Goal: Transaction & Acquisition: Purchase product/service

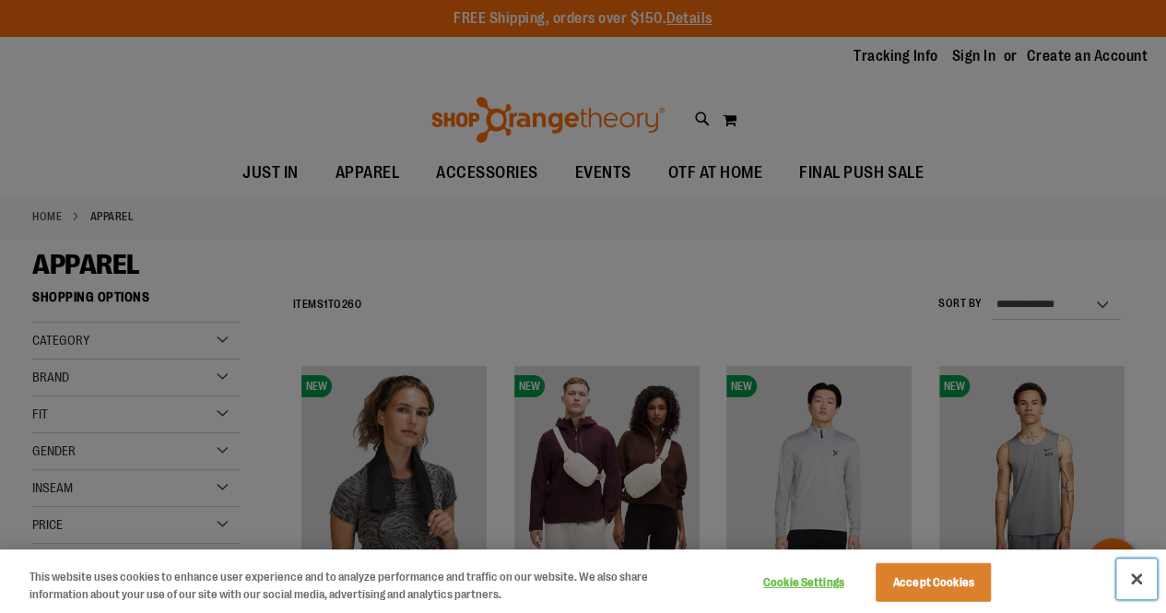
click at [1135, 577] on button "Close" at bounding box center [1136, 579] width 41 height 41
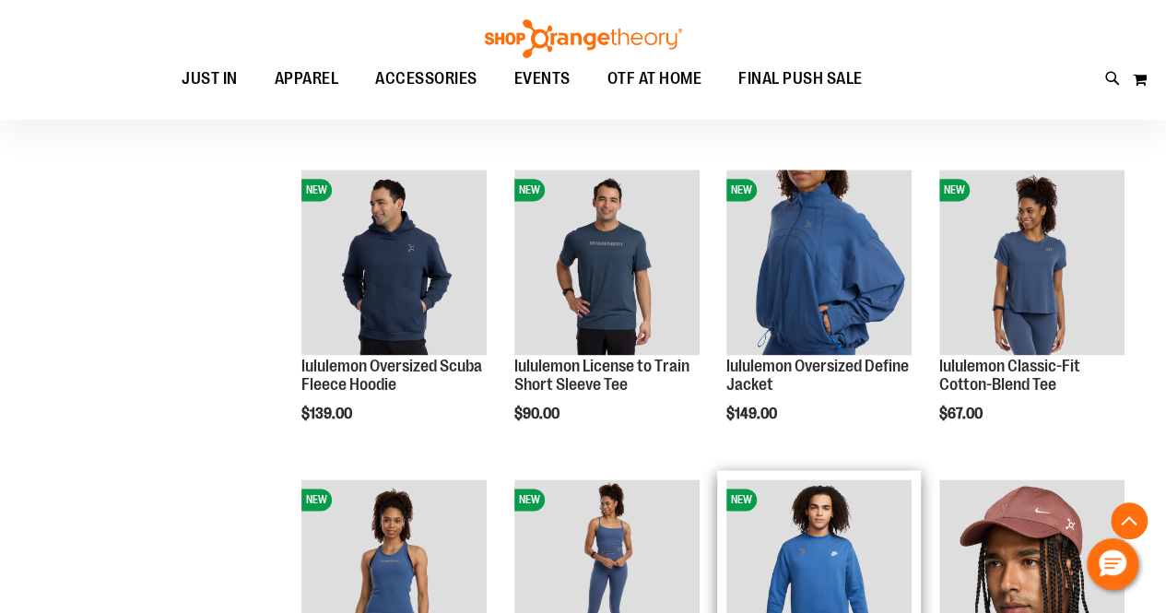
scroll to position [1124, 0]
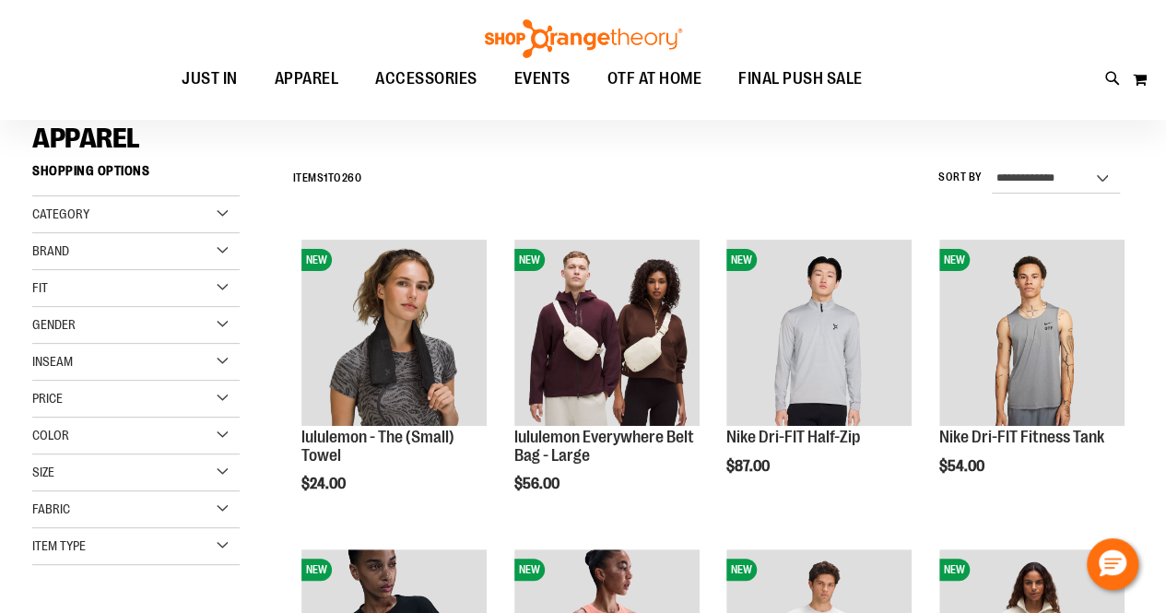
scroll to position [134, 0]
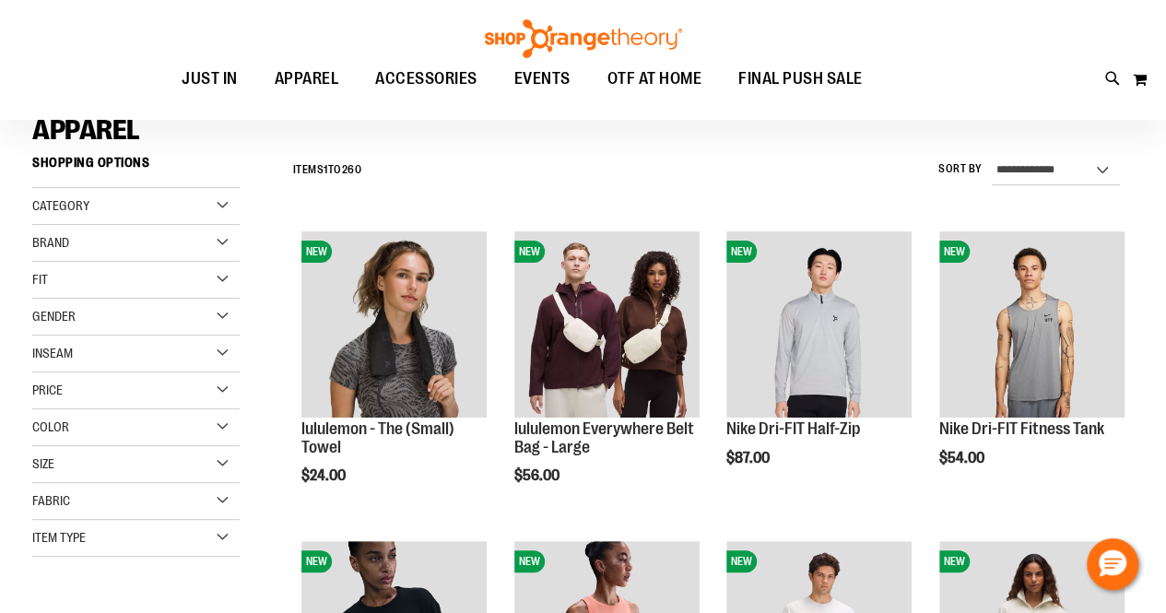
click at [169, 421] on div "Color" at bounding box center [135, 427] width 207 height 37
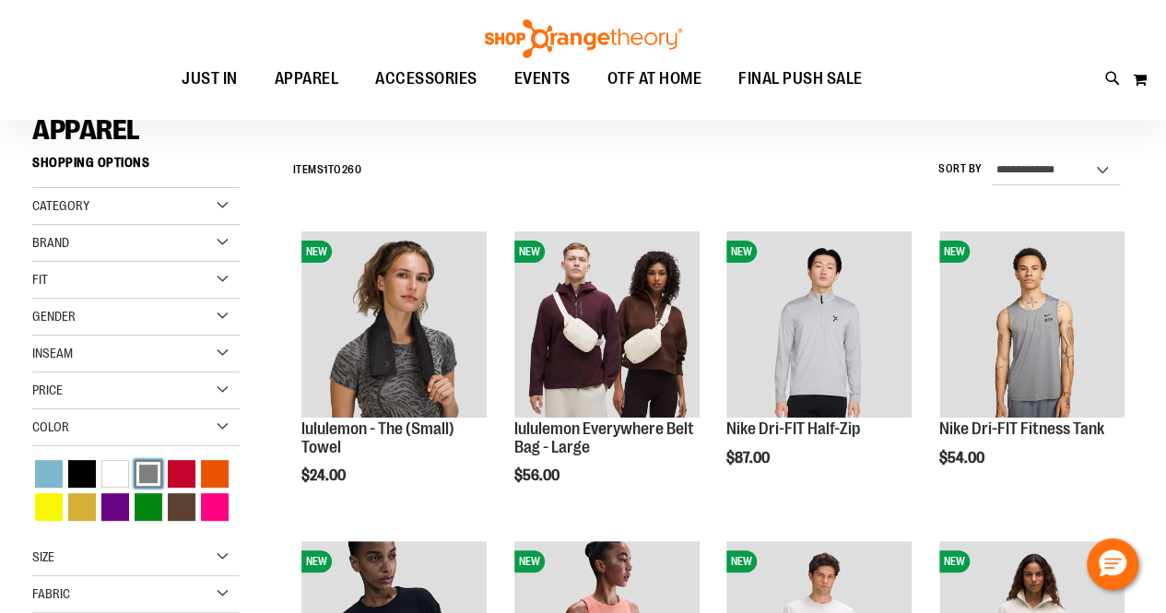
click at [149, 460] on div "Grey" at bounding box center [149, 474] width 28 height 28
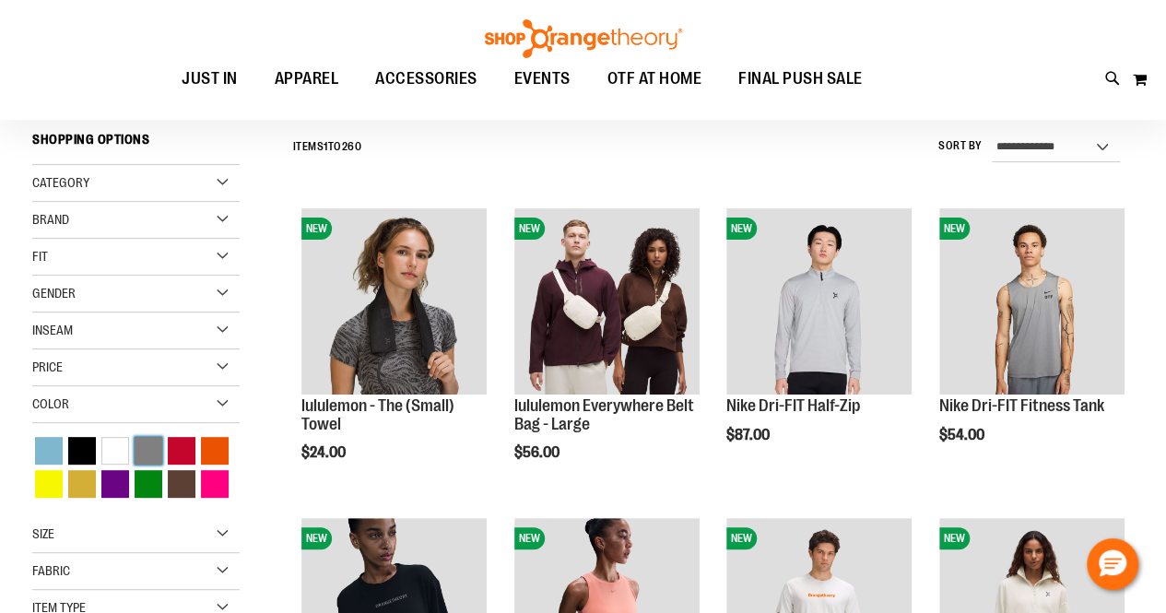
scroll to position [161, 0]
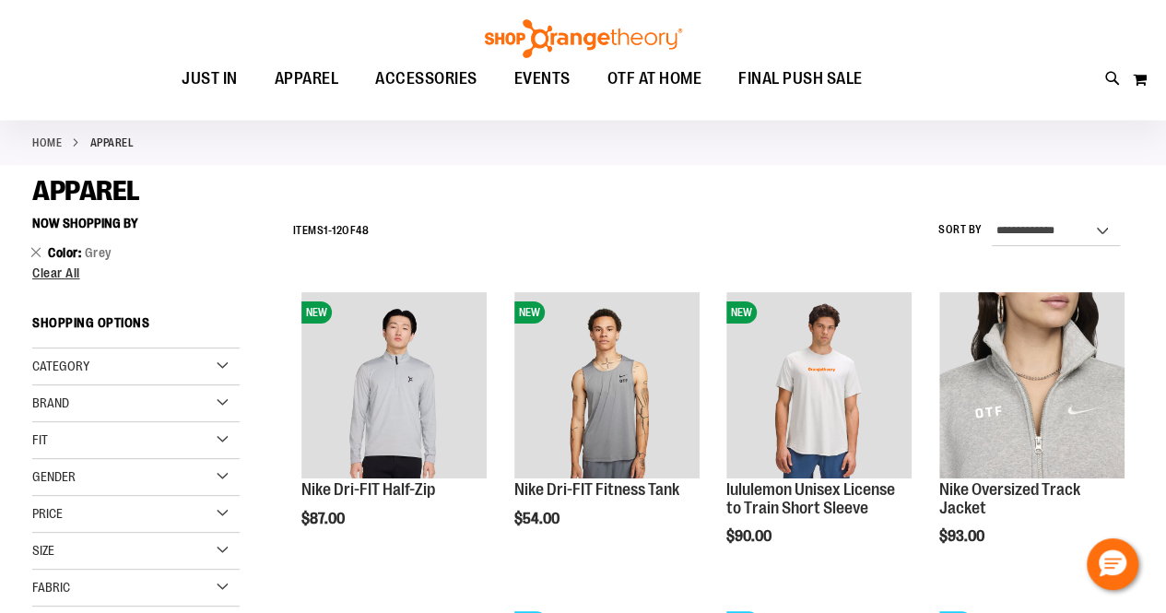
scroll to position [65, 0]
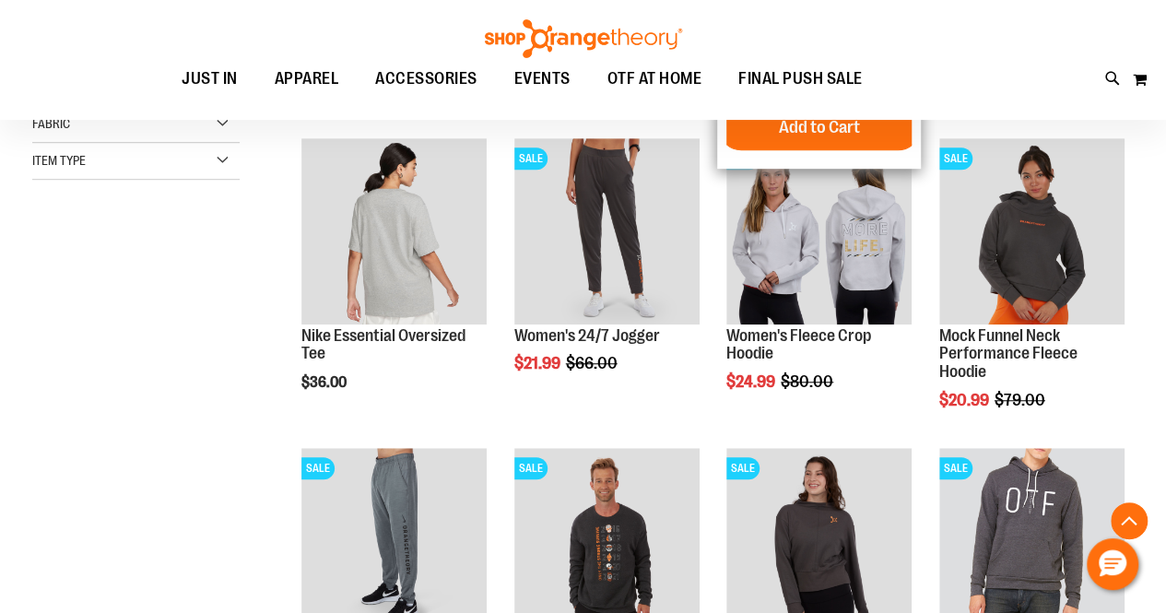
scroll to position [507, 0]
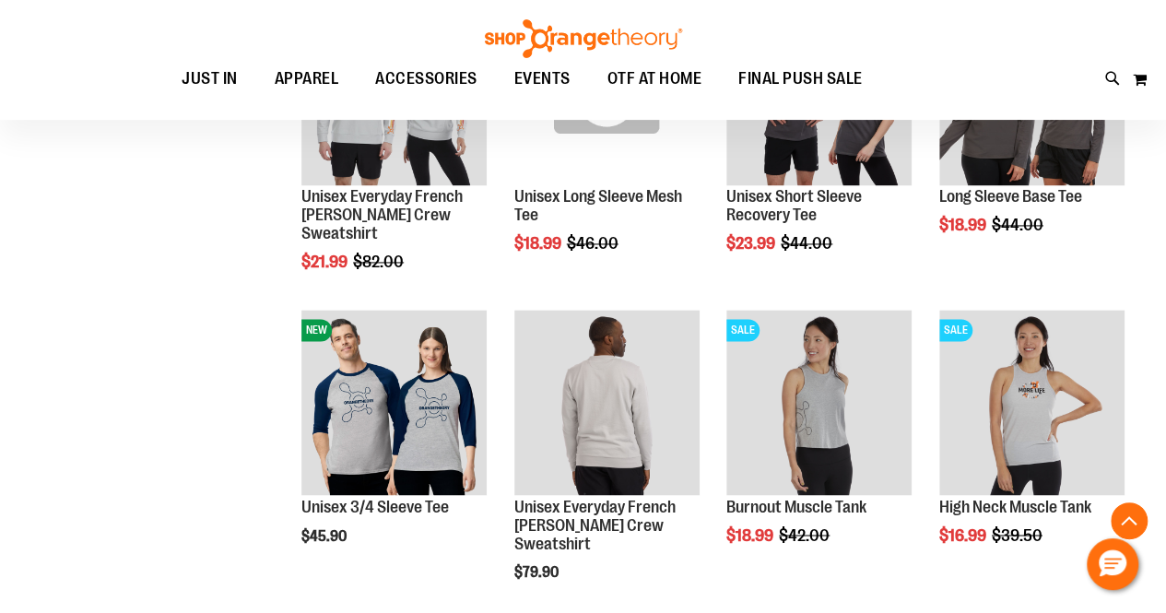
scroll to position [1309, 0]
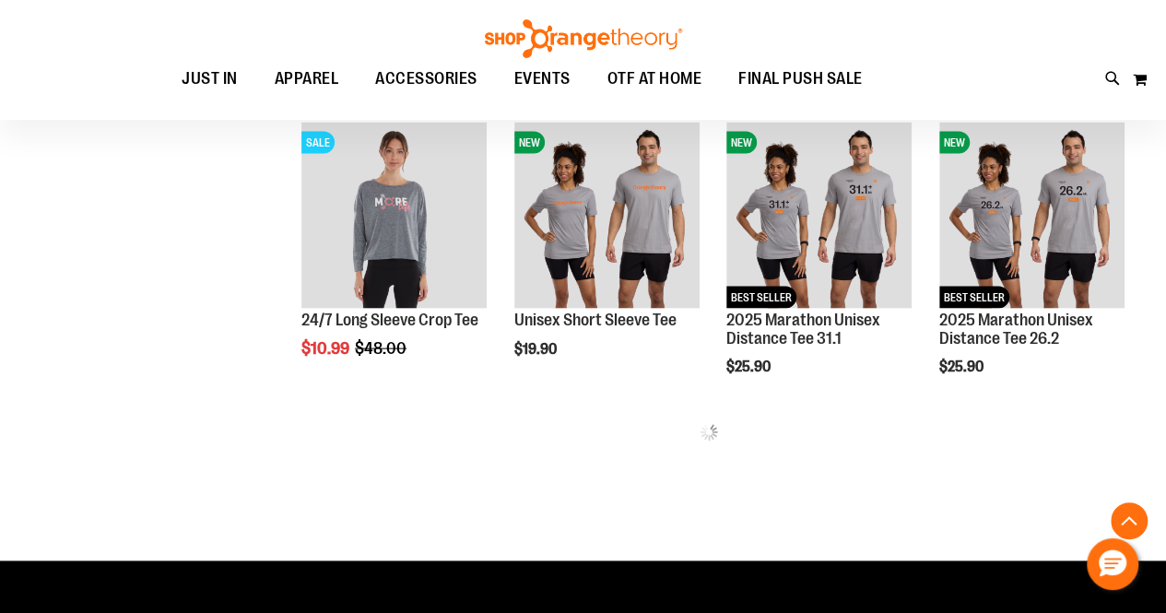
scroll to position [1791, 0]
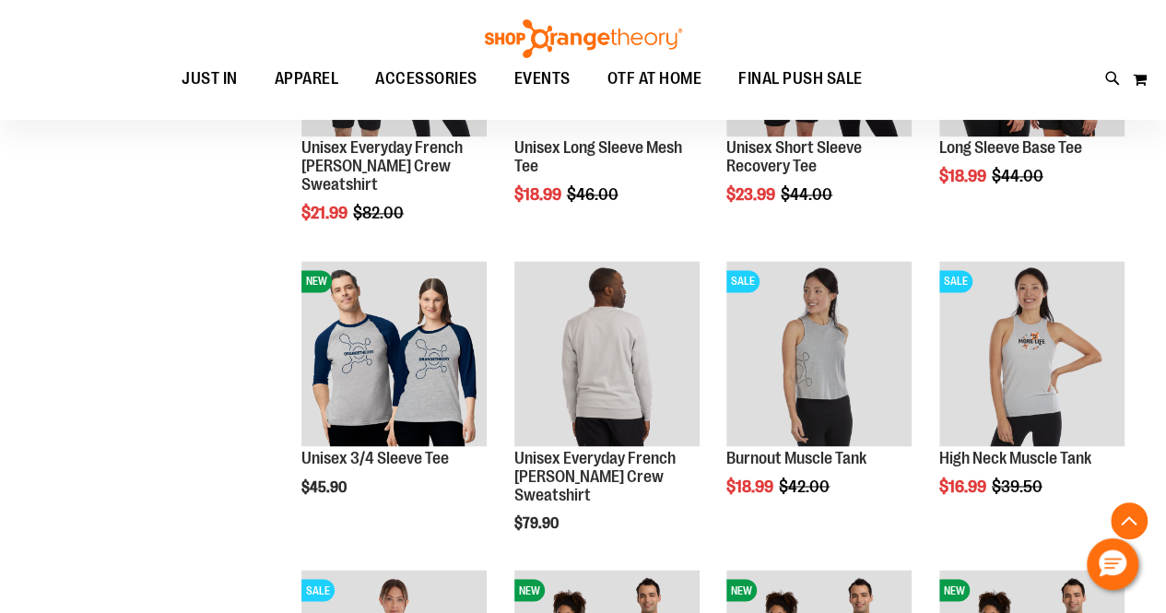
scroll to position [1308, 0]
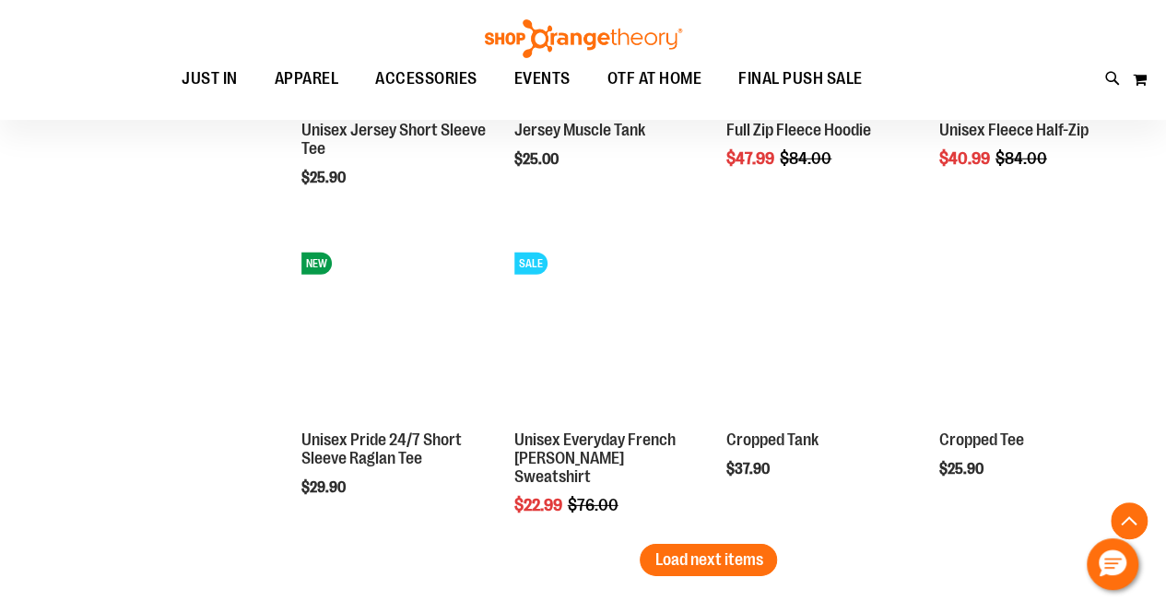
scroll to position [2737, 0]
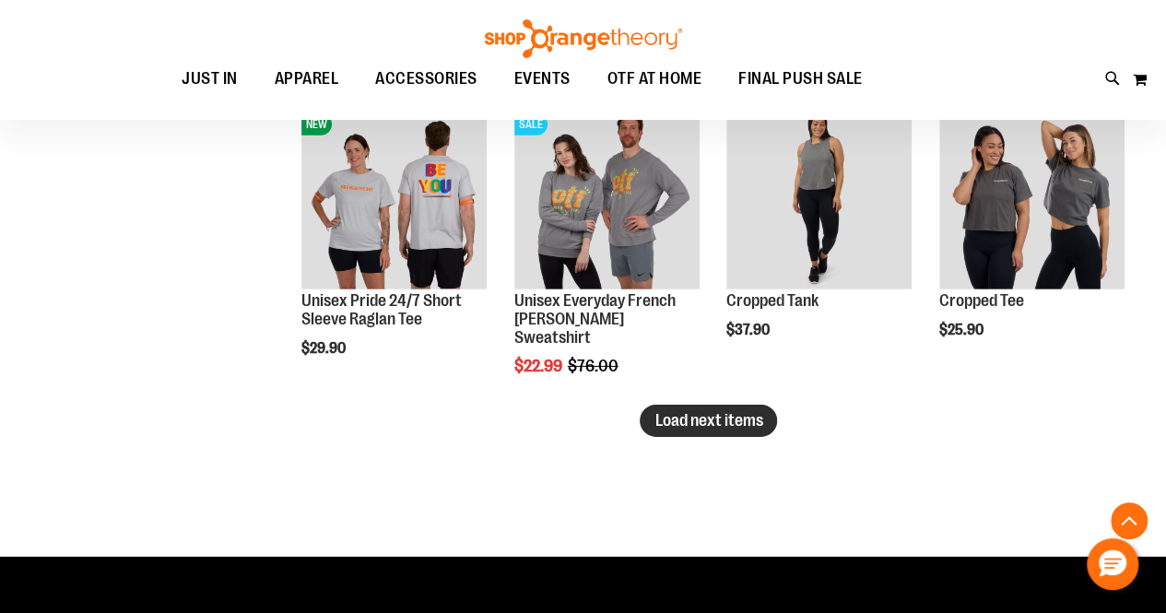
click at [736, 419] on span "Load next items" at bounding box center [708, 420] width 108 height 18
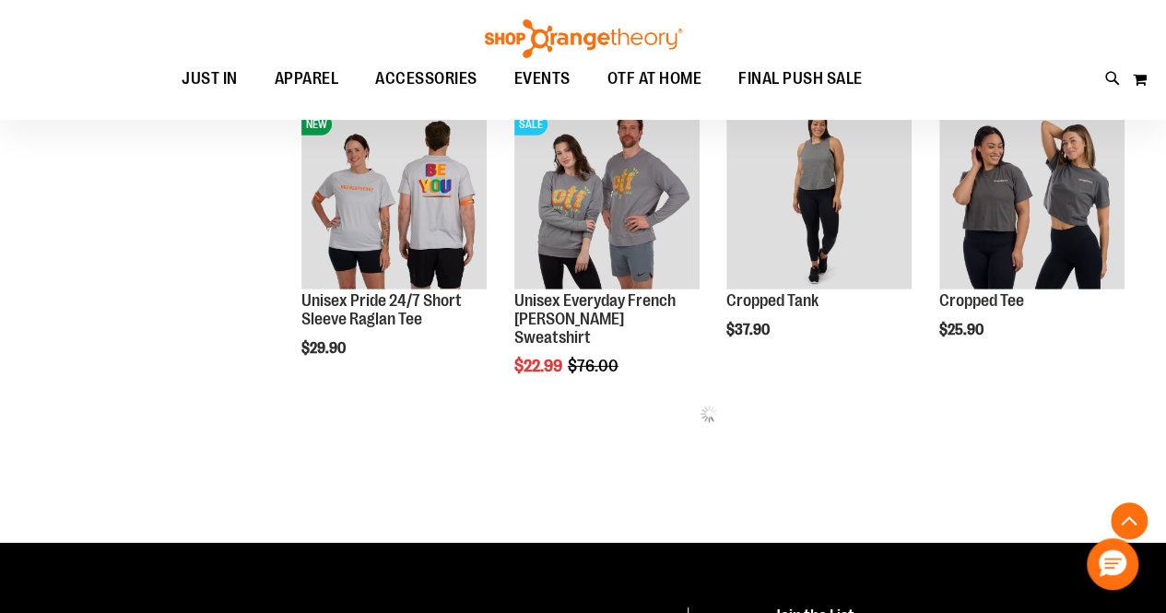
scroll to position [2804, 0]
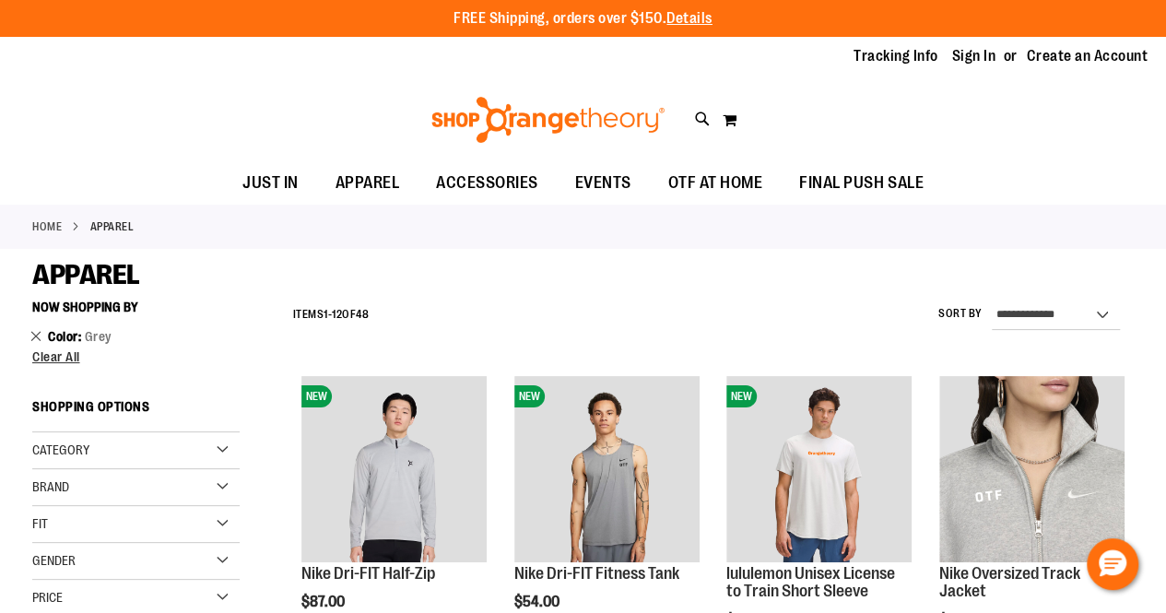
click at [36, 336] on link "Remove This Item" at bounding box center [36, 335] width 12 height 18
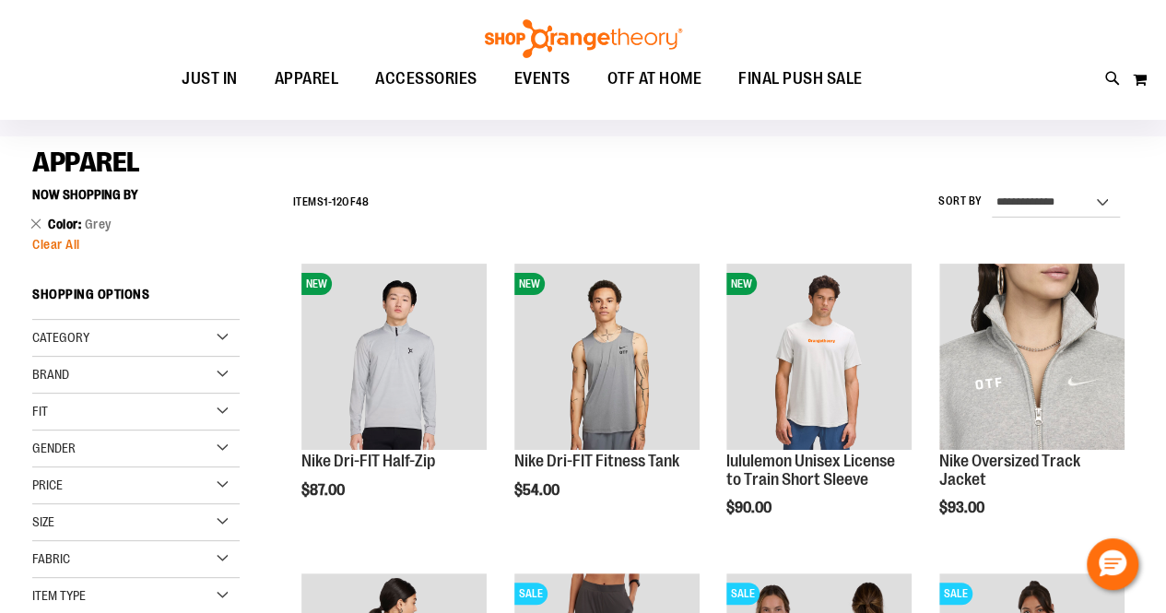
click at [75, 246] on span "Clear All" at bounding box center [56, 244] width 48 height 15
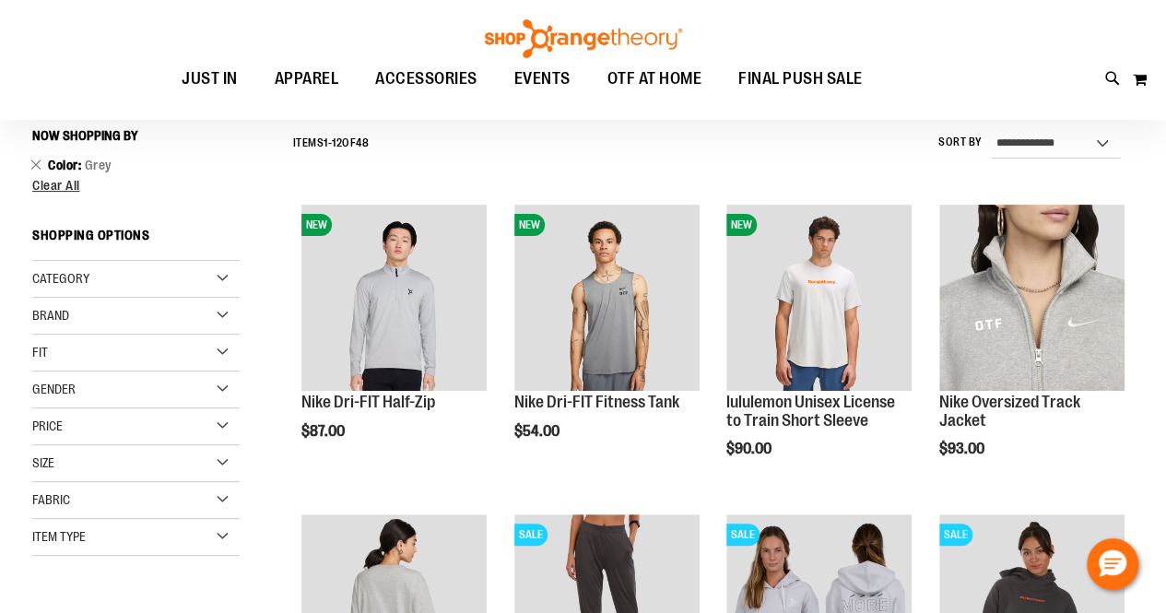
scroll to position [161, 0]
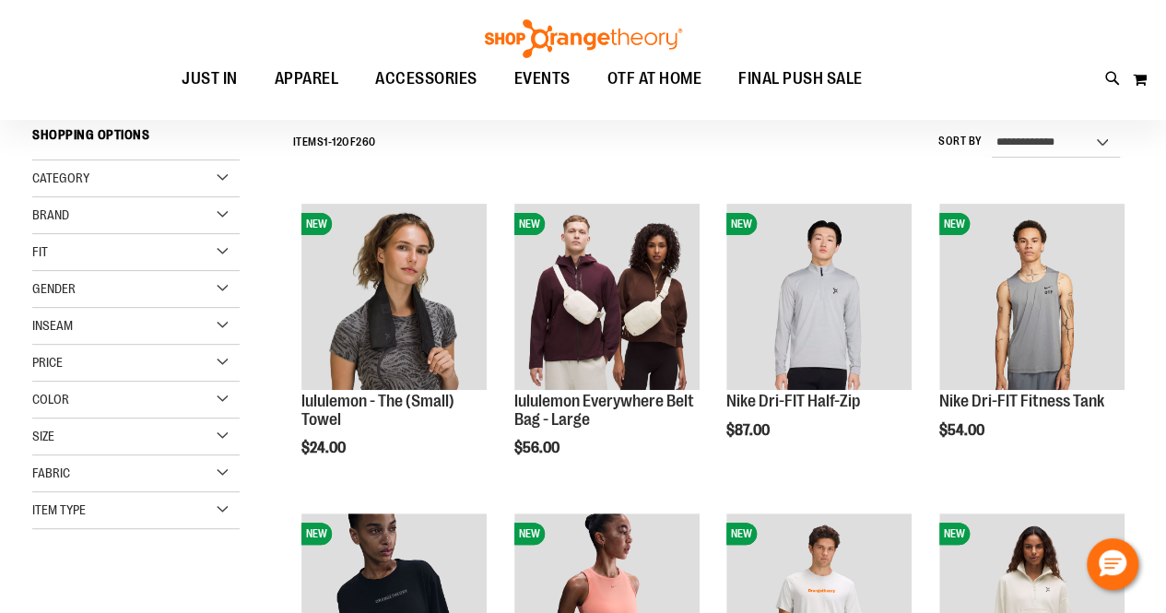
click at [182, 398] on div "Color" at bounding box center [135, 400] width 207 height 37
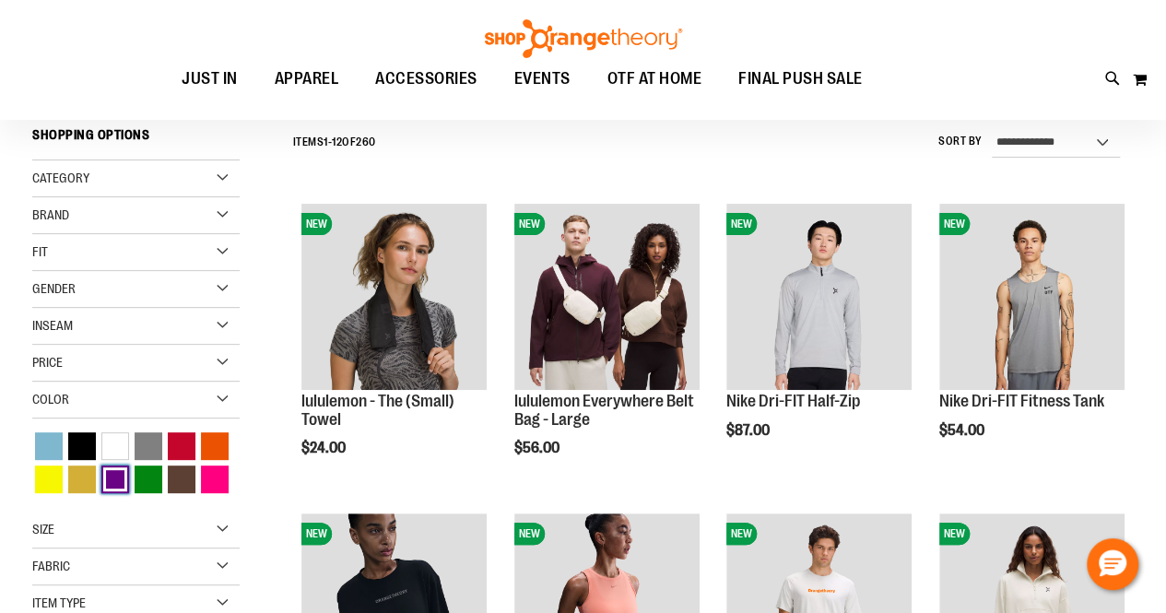
click at [119, 471] on div "Purple" at bounding box center [115, 479] width 28 height 28
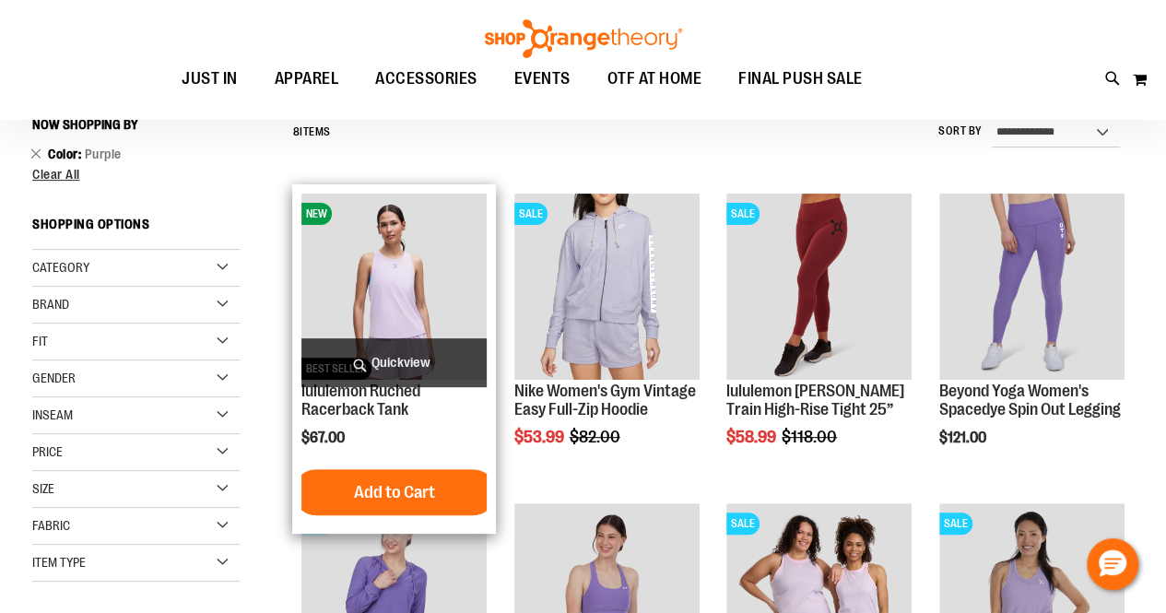
scroll to position [171, 0]
